Goal: Book appointment/travel/reservation

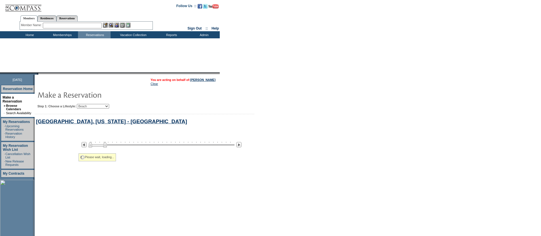
scroll to position [63, 0]
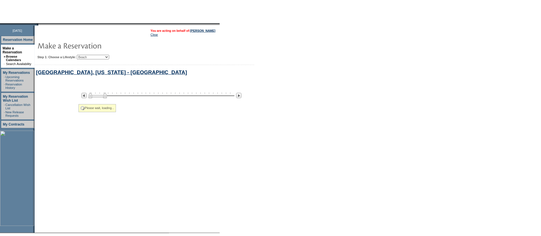
select select "Beach"
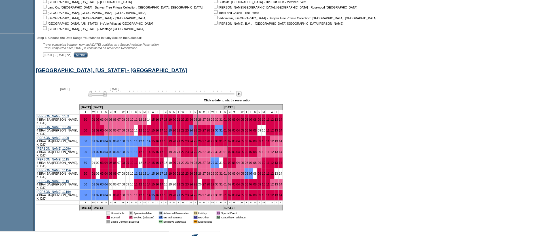
scroll to position [265, 0]
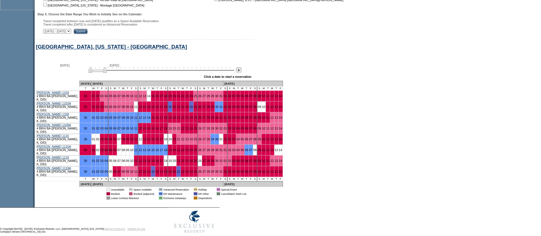
click at [242, 73] on img at bounding box center [238, 70] width 5 height 5
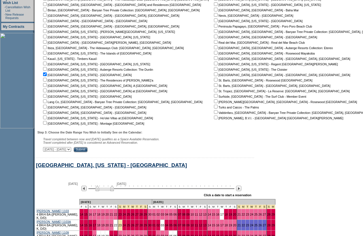
scroll to position [0, 0]
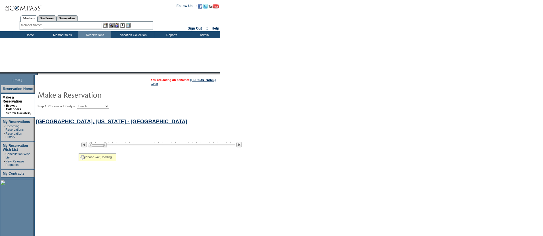
select select "Beach"
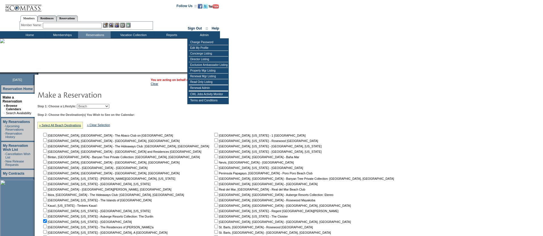
click at [111, 83] on td "You are acting on behalf of: Elise Oren Clear" at bounding box center [126, 81] width 179 height 9
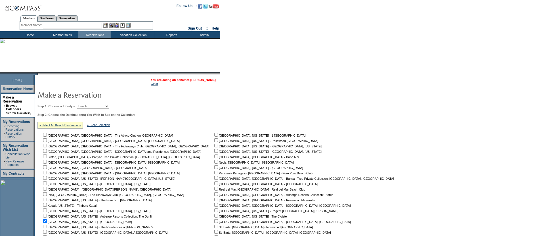
click at [211, 81] on link "[PERSON_NAME]" at bounding box center [202, 79] width 25 height 3
